Goal: Task Accomplishment & Management: Use online tool/utility

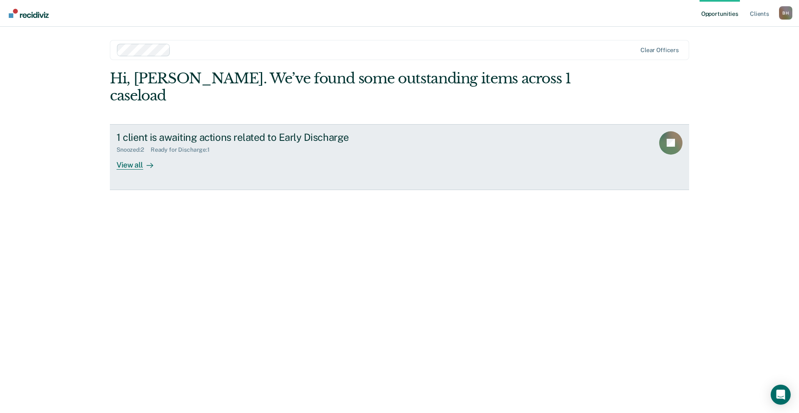
click at [129, 153] on div "View all" at bounding box center [140, 161] width 47 height 16
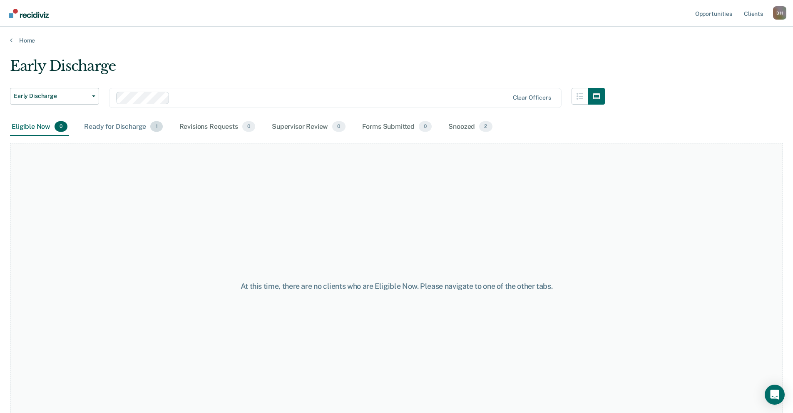
click at [127, 124] on div "Ready for Discharge 1" at bounding box center [123, 127] width 82 height 18
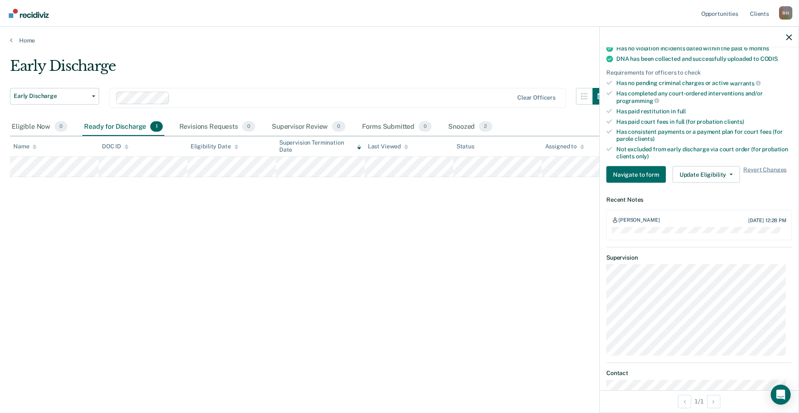
scroll to position [208, 0]
click at [706, 177] on button "Update Eligibility" at bounding box center [706, 173] width 67 height 17
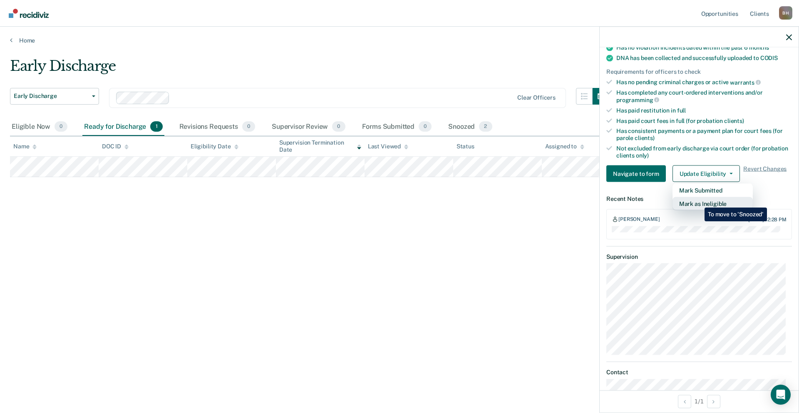
click at [699, 201] on button "Mark as Ineligible" at bounding box center [713, 203] width 80 height 13
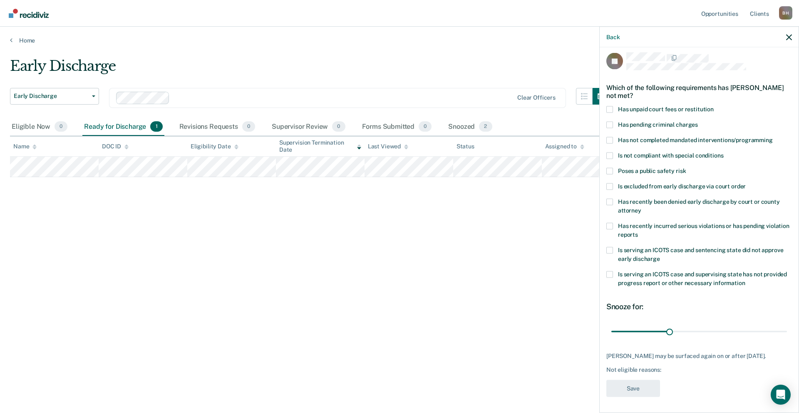
click at [608, 173] on span at bounding box center [610, 170] width 7 height 7
click at [686, 167] on input "Poses a public safety risk" at bounding box center [686, 167] width 0 height 0
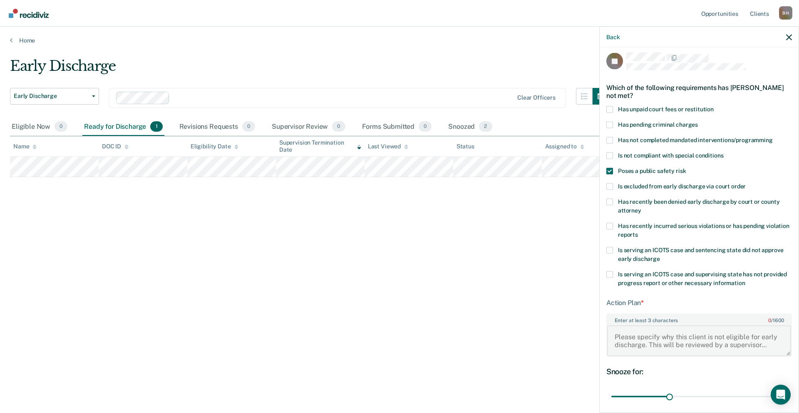
click at [652, 334] on textarea "Enter at least 3 characters 0 / 1600" at bounding box center [700, 340] width 184 height 31
type textarea "He was just released from prison and we know that is a time of great need. Let'…"
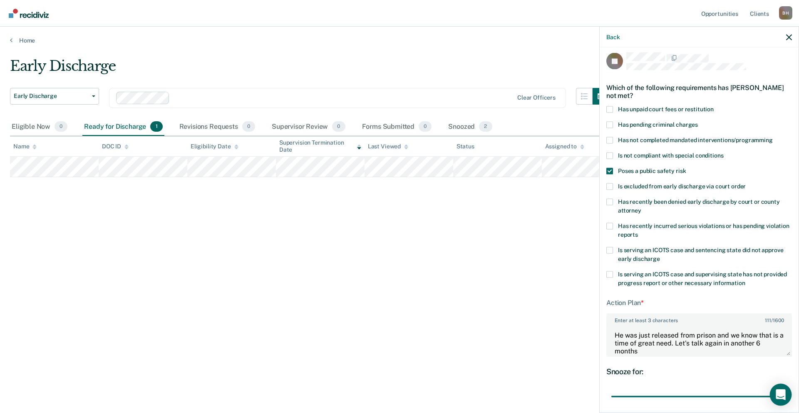
drag, startPoint x: 668, startPoint y: 393, endPoint x: 788, endPoint y: 403, distance: 119.9
type input "90"
click at [787, 403] on input "range" at bounding box center [700, 396] width 176 height 15
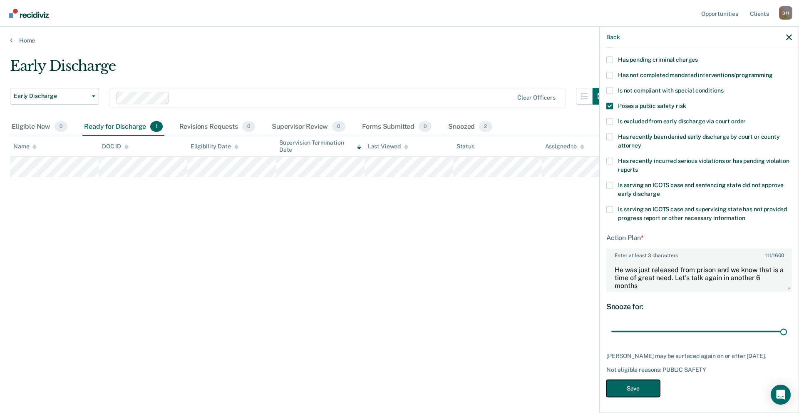
click at [629, 390] on button "Save" at bounding box center [634, 387] width 54 height 17
